Goal: Transaction & Acquisition: Download file/media

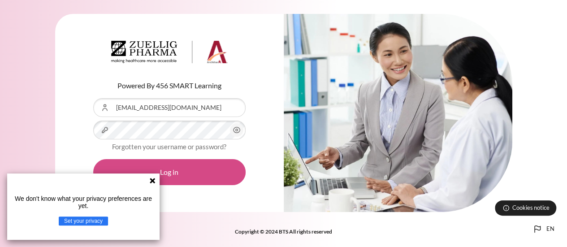
click at [168, 173] on button "Log in" at bounding box center [169, 172] width 152 height 26
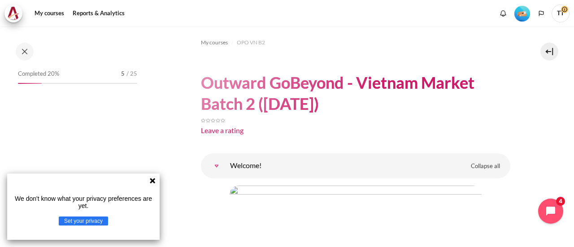
click at [152, 178] on icon at bounding box center [152, 180] width 7 height 7
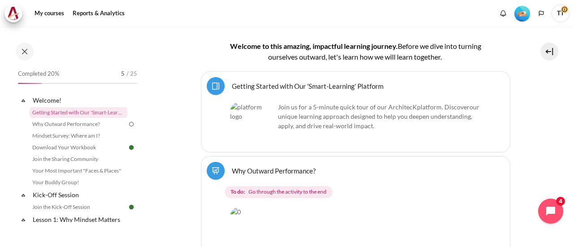
scroll to position [269, 0]
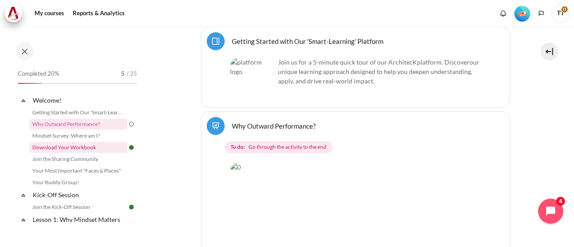
click at [91, 148] on link "Download Your Workbook" at bounding box center [79, 147] width 98 height 11
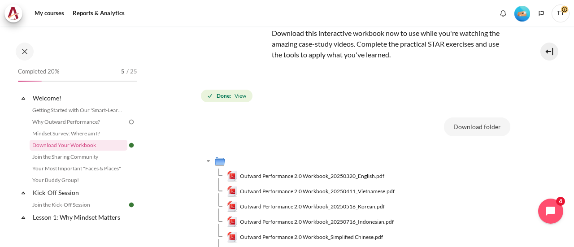
scroll to position [177, 0]
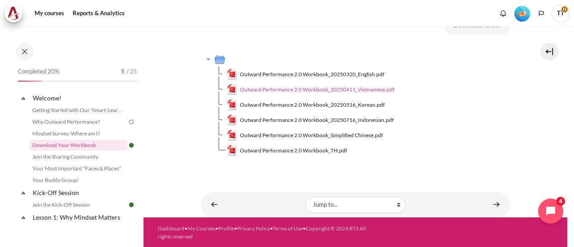
click at [375, 87] on span "Outward Performance 2.0 Workbook_20250411_Vietnamese.pdf" at bounding box center [317, 90] width 155 height 8
